Goal: Task Accomplishment & Management: Complete application form

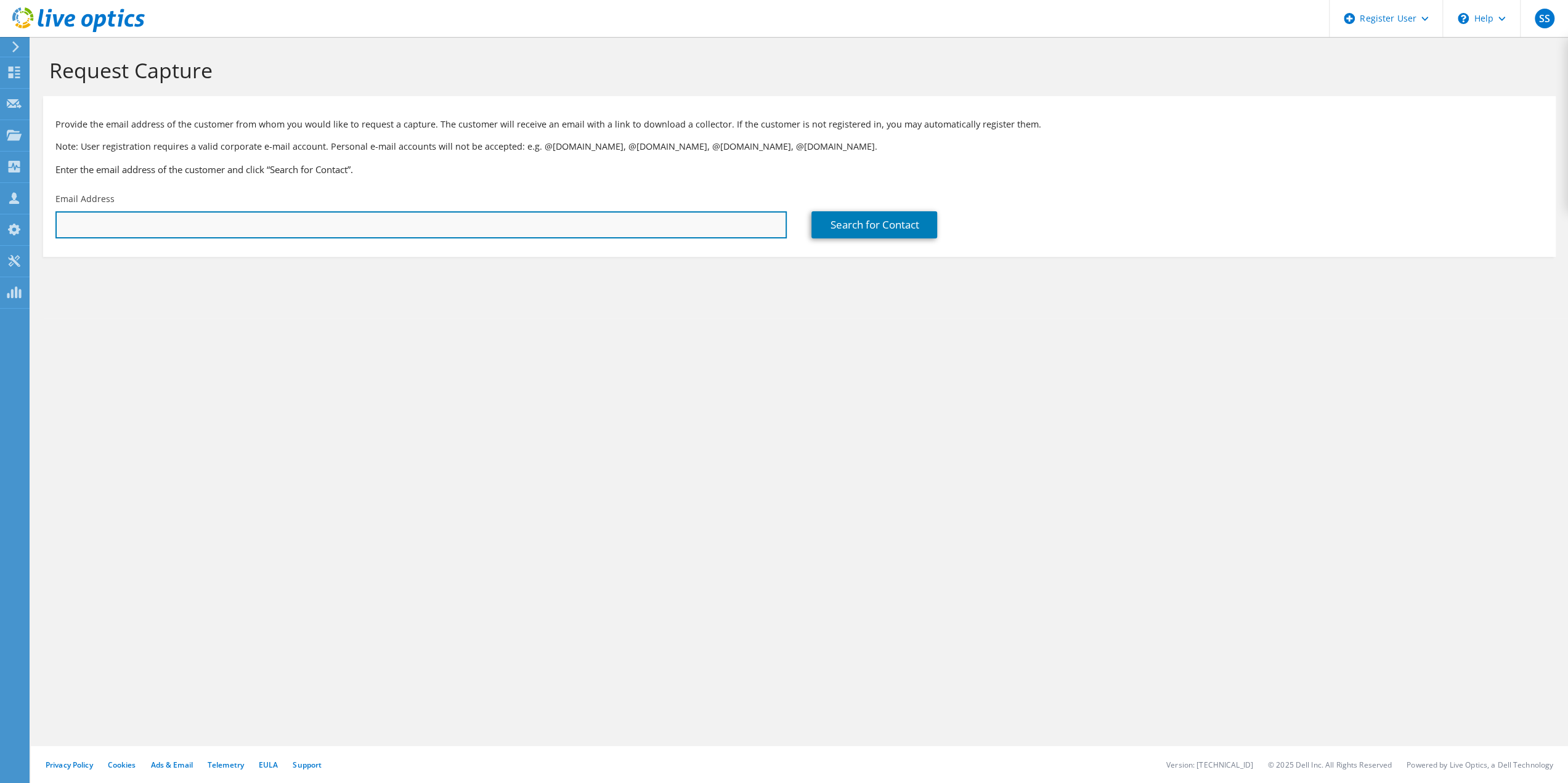
click at [241, 226] on input "text" at bounding box center [421, 224] width 732 height 27
click at [74, 221] on input "m" at bounding box center [421, 224] width 732 height 27
paste input "alcantara@txwes.edu"
type input "alcantara@txwes.edu"
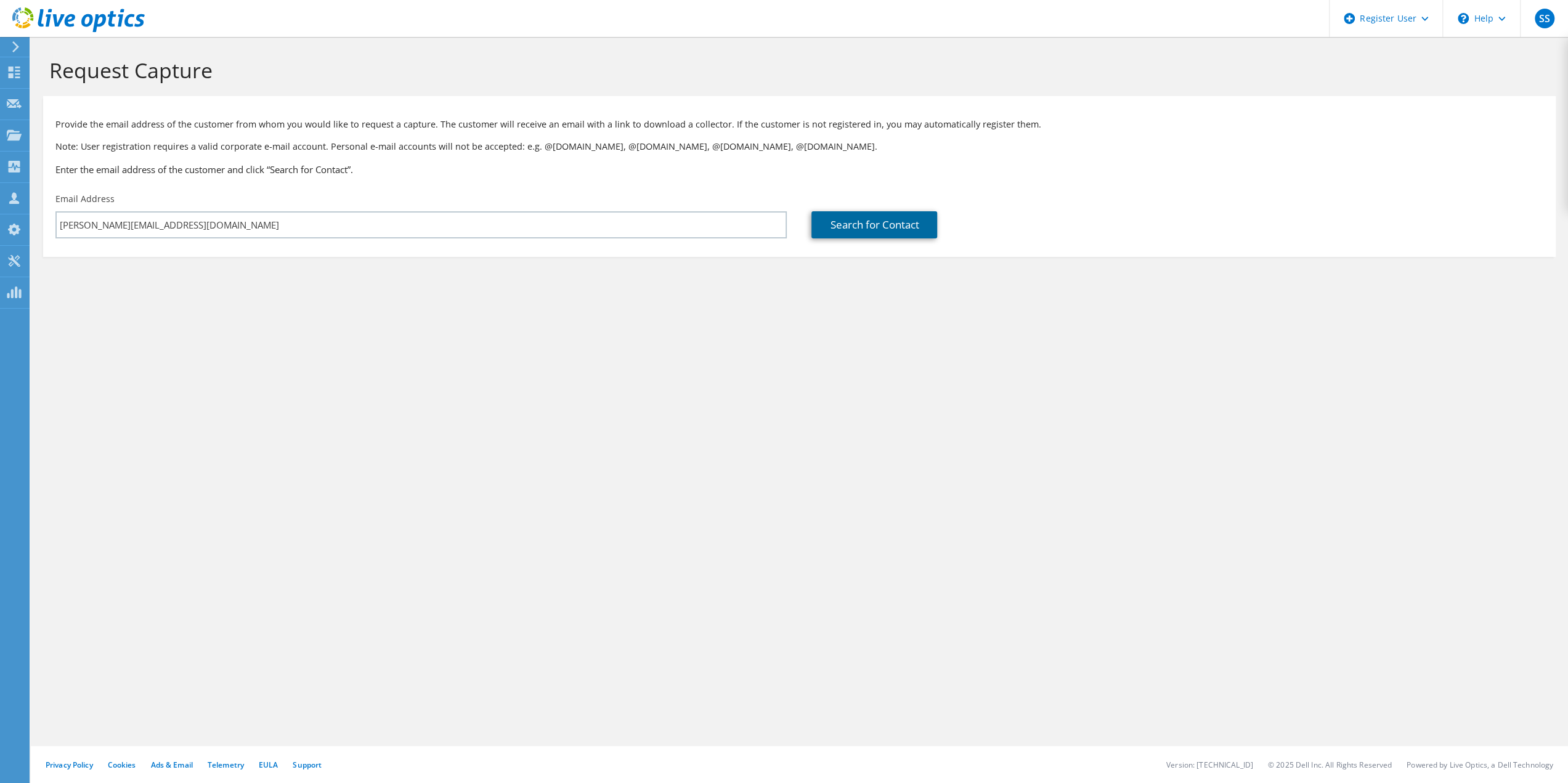
click at [891, 221] on link "Search for Contact" at bounding box center [875, 224] width 126 height 27
type input "TEXAS WESLEYAN UNIVERSITY"
type input "Mcdeny"
type input "Alcantara"
type input "[GEOGRAPHIC_DATA]"
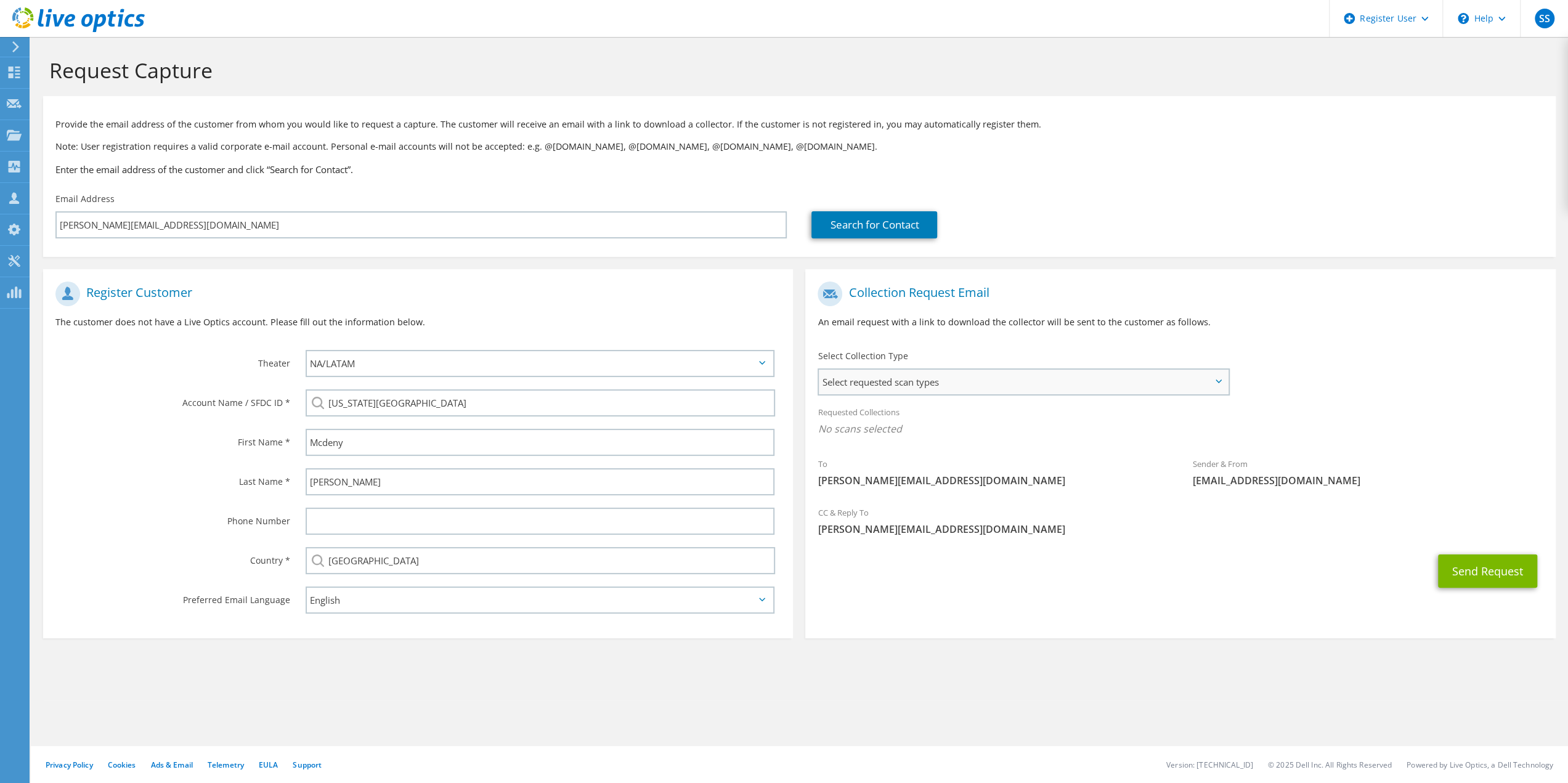
click at [966, 378] on span "Select requested scan types" at bounding box center [1024, 382] width 409 height 25
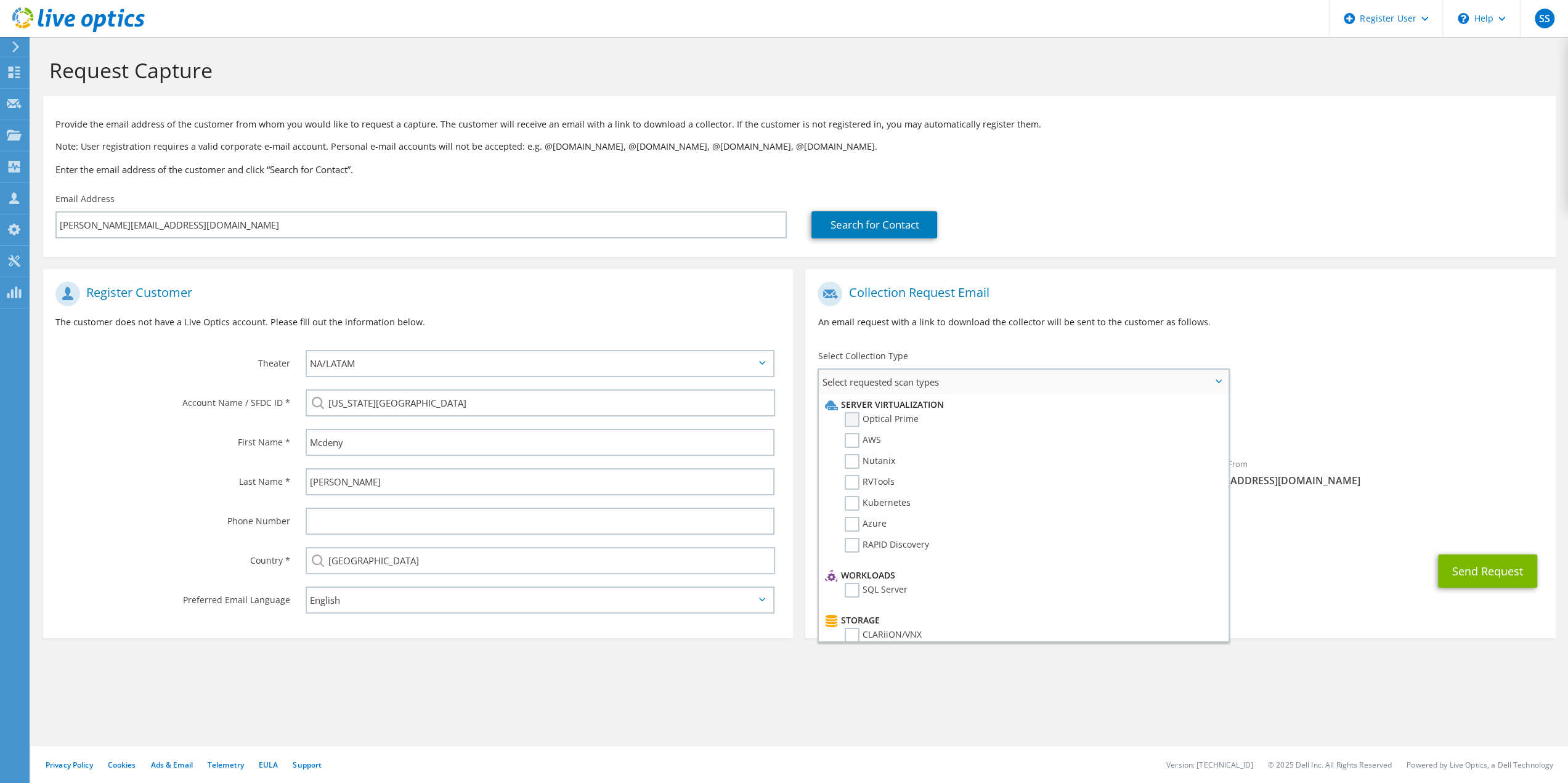
click at [857, 418] on label "Optical Prime" at bounding box center [882, 419] width 74 height 15
click at [0, 0] on input "Optical Prime" at bounding box center [0, 0] width 0 height 0
click at [1488, 576] on button "Send Request" at bounding box center [1487, 574] width 99 height 33
